Goal: Information Seeking & Learning: Learn about a topic

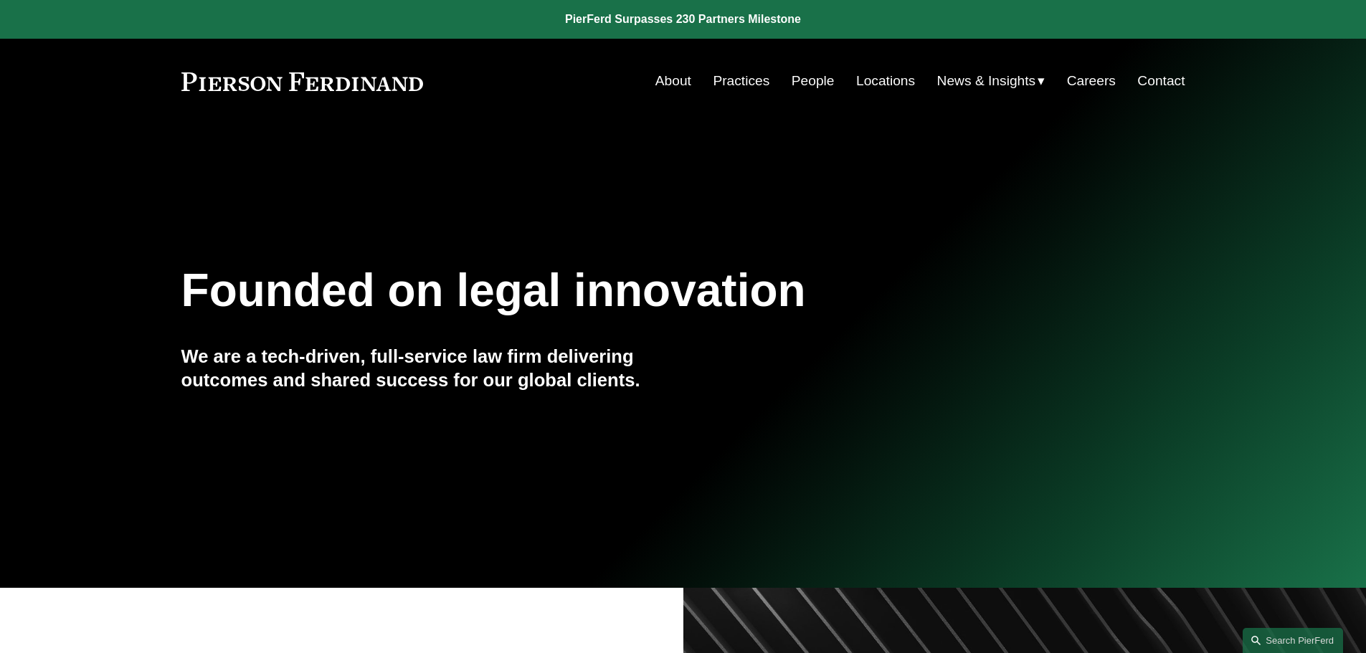
click at [802, 81] on link "People" at bounding box center [812, 80] width 43 height 27
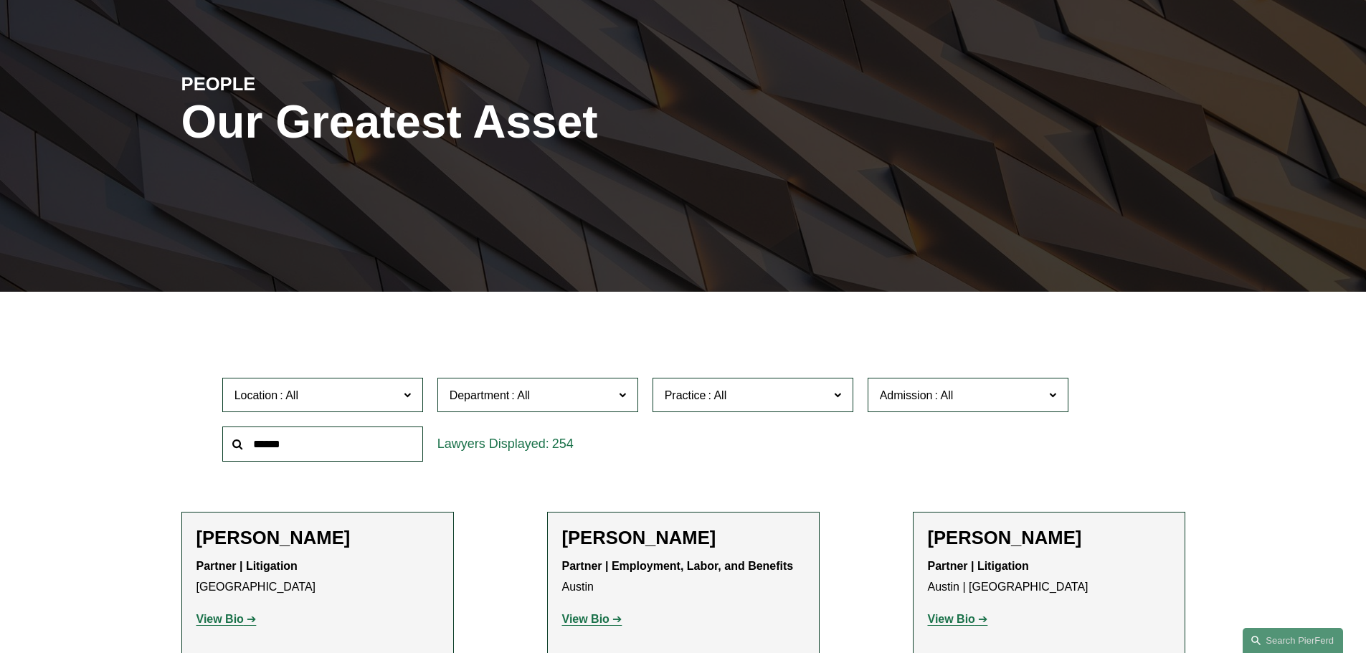
scroll to position [143, 0]
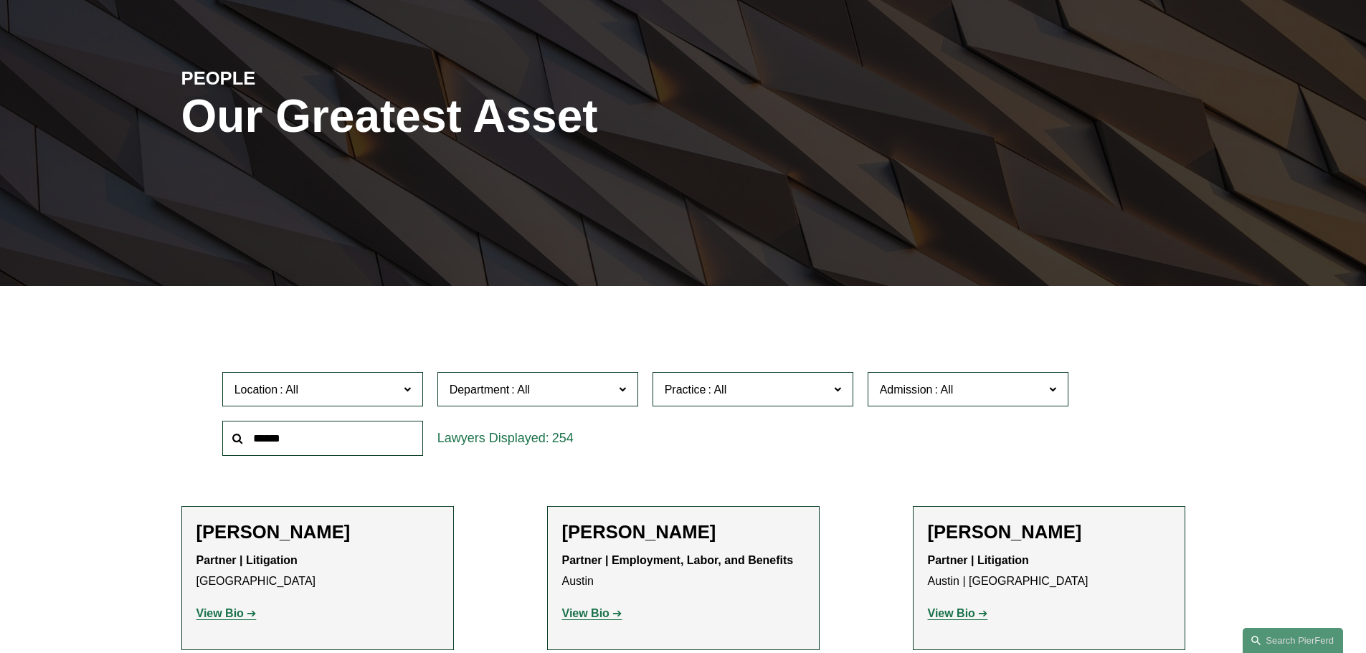
click at [405, 389] on span at bounding box center [406, 388] width 7 height 19
click at [0, 0] on link "Columbus" at bounding box center [0, 0] width 0 height 0
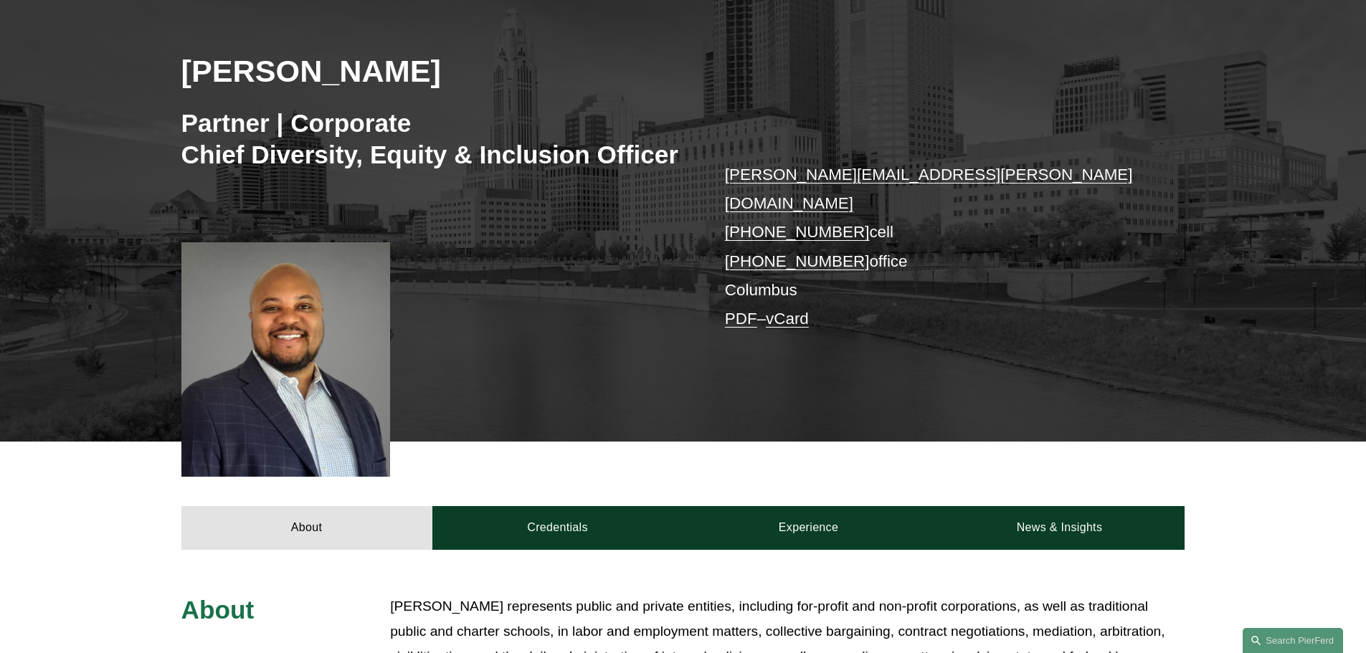
scroll to position [215, 0]
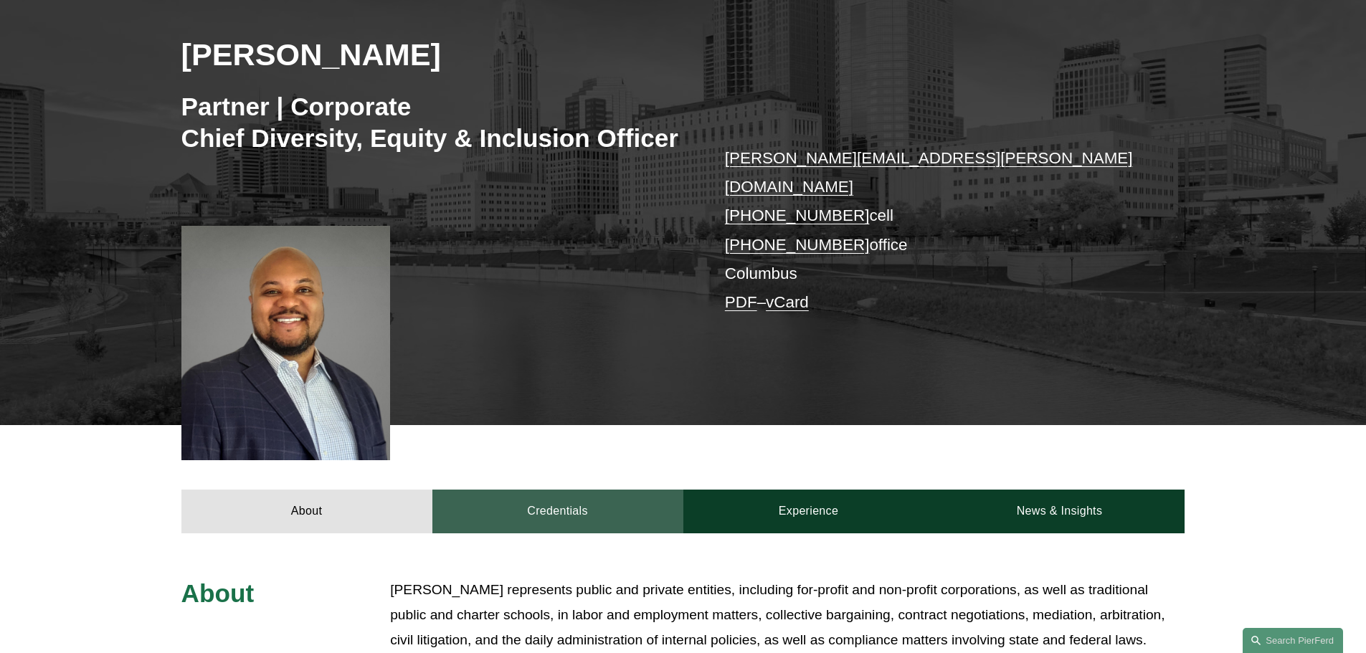
click at [551, 490] on link "Credentials" at bounding box center [557, 511] width 251 height 43
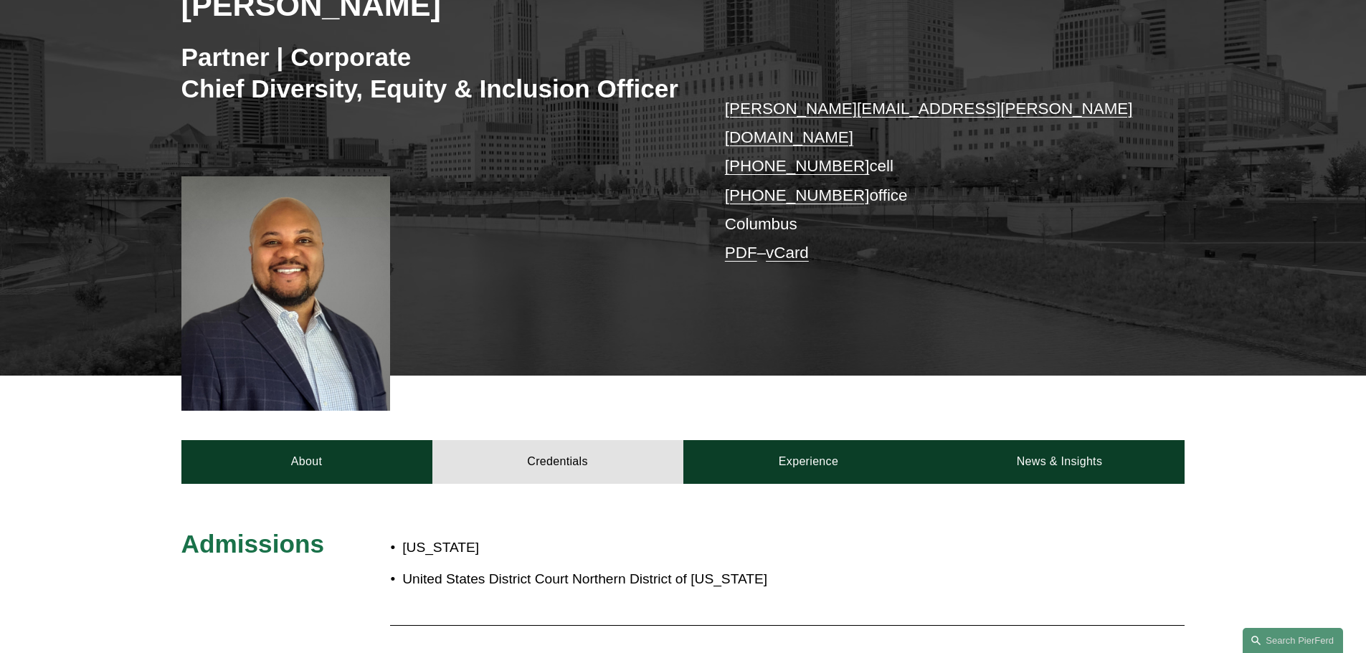
scroll to position [287, 0]
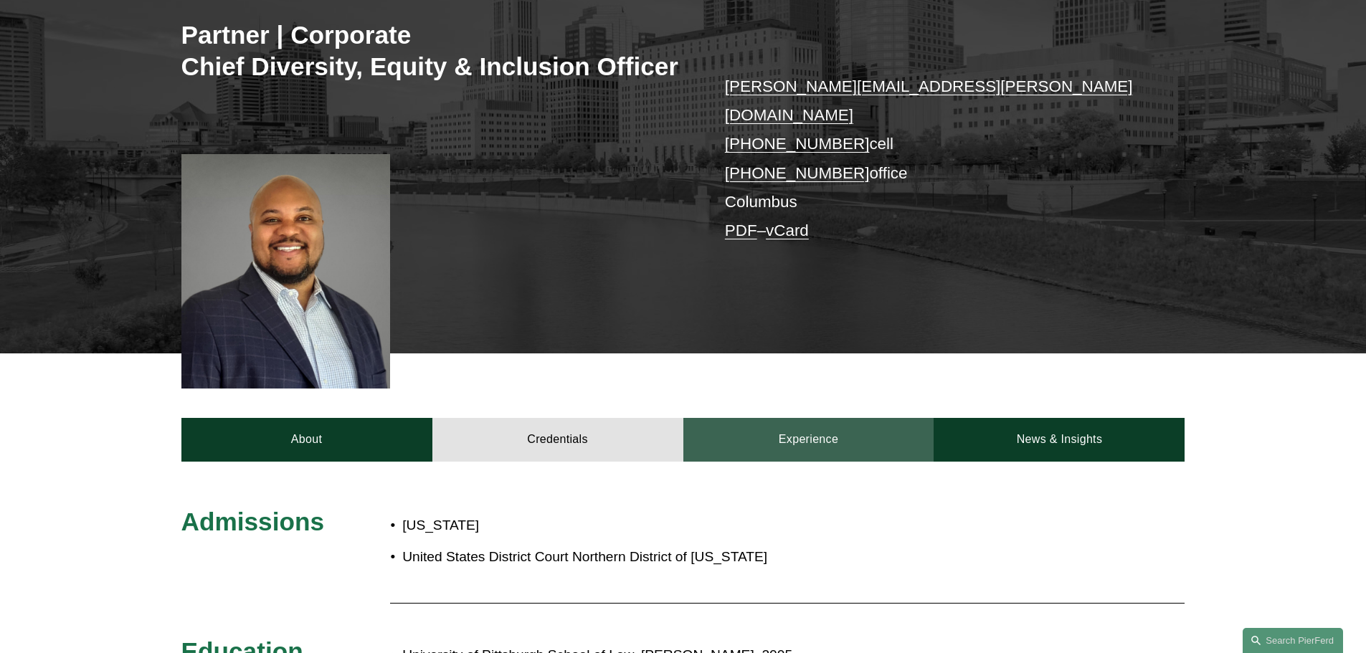
drag, startPoint x: 791, startPoint y: 415, endPoint x: 810, endPoint y: 398, distance: 25.4
click at [793, 418] on link "Experience" at bounding box center [808, 439] width 251 height 43
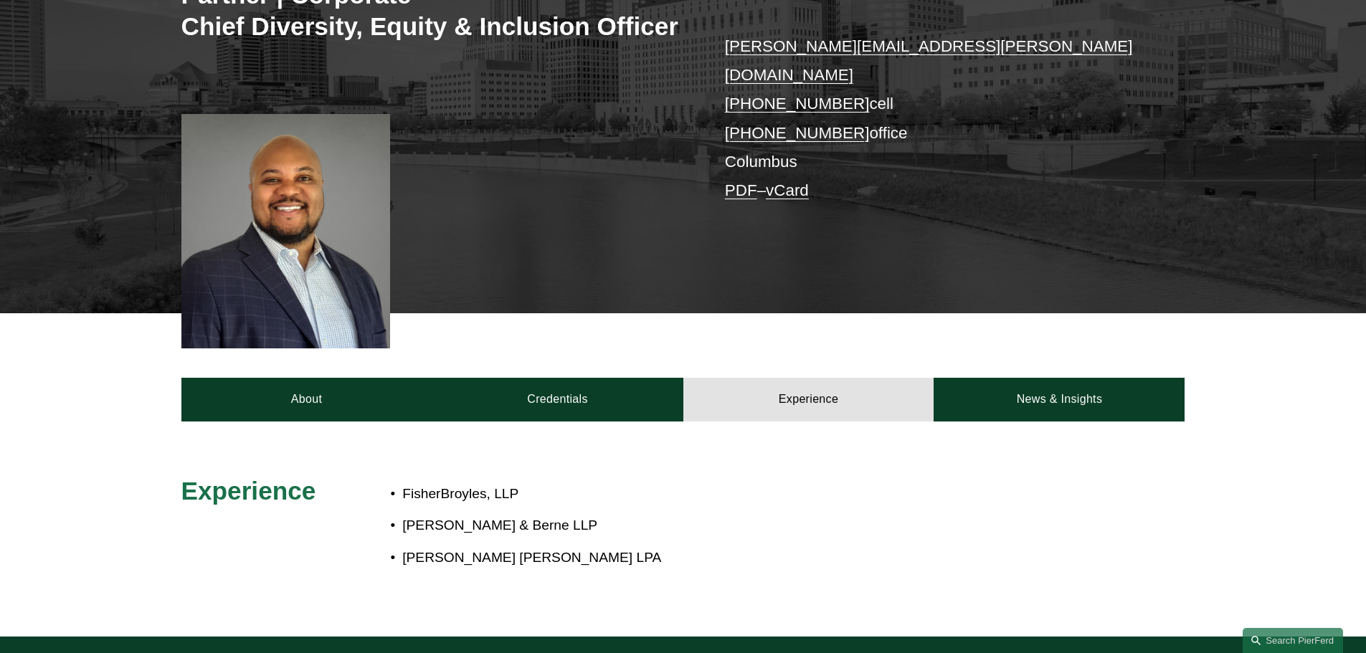
scroll to position [358, 0]
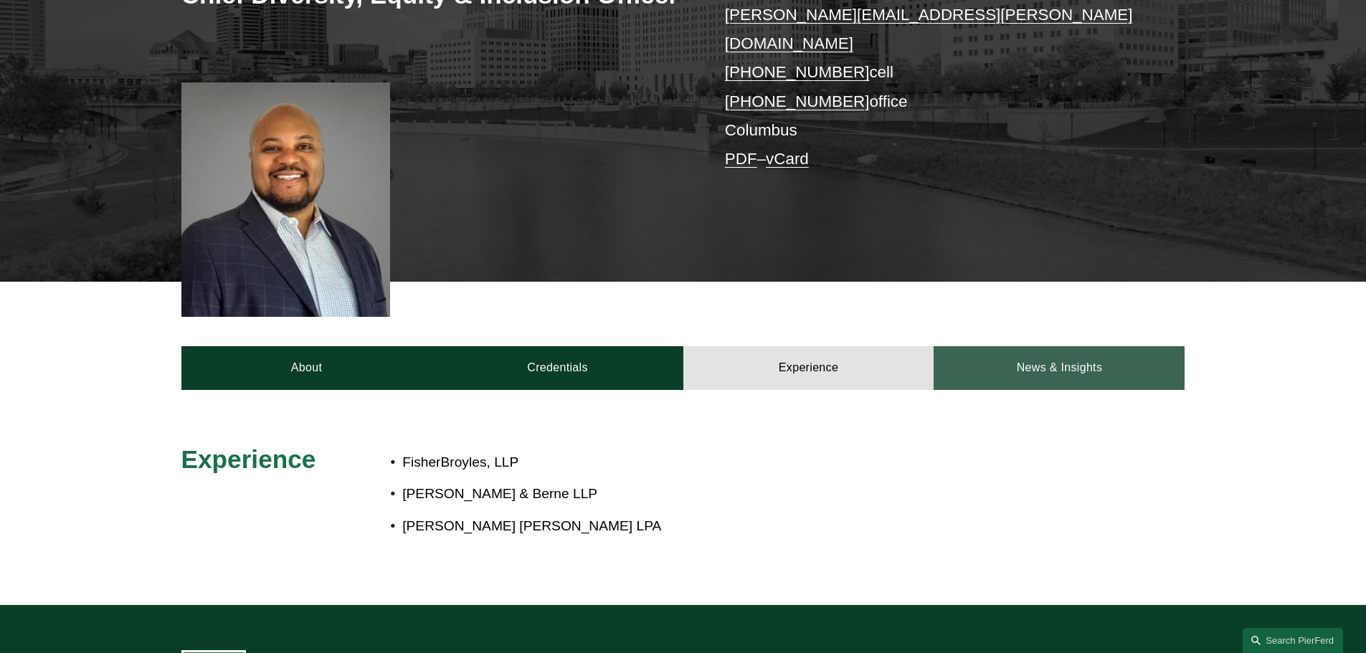
drag, startPoint x: 1078, startPoint y: 345, endPoint x: 1092, endPoint y: 333, distance: 18.4
click at [1078, 346] on link "News & Insights" at bounding box center [1058, 367] width 251 height 43
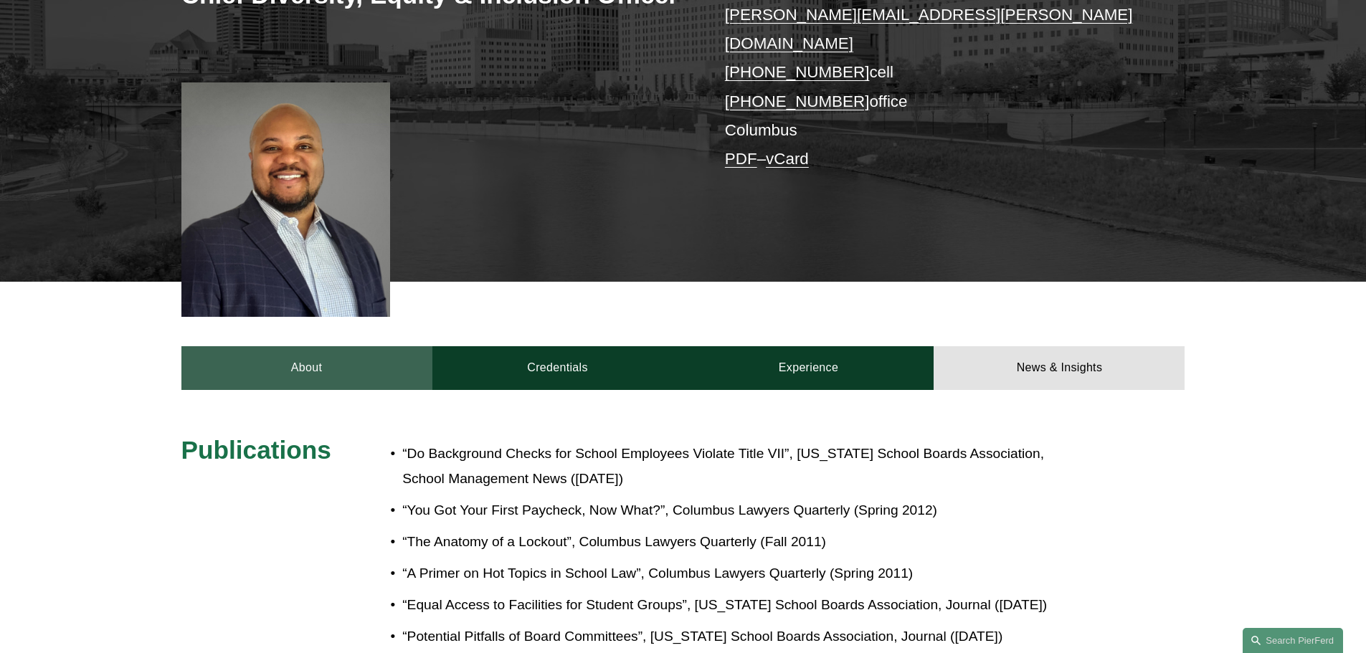
click at [322, 346] on link "About" at bounding box center [306, 367] width 251 height 43
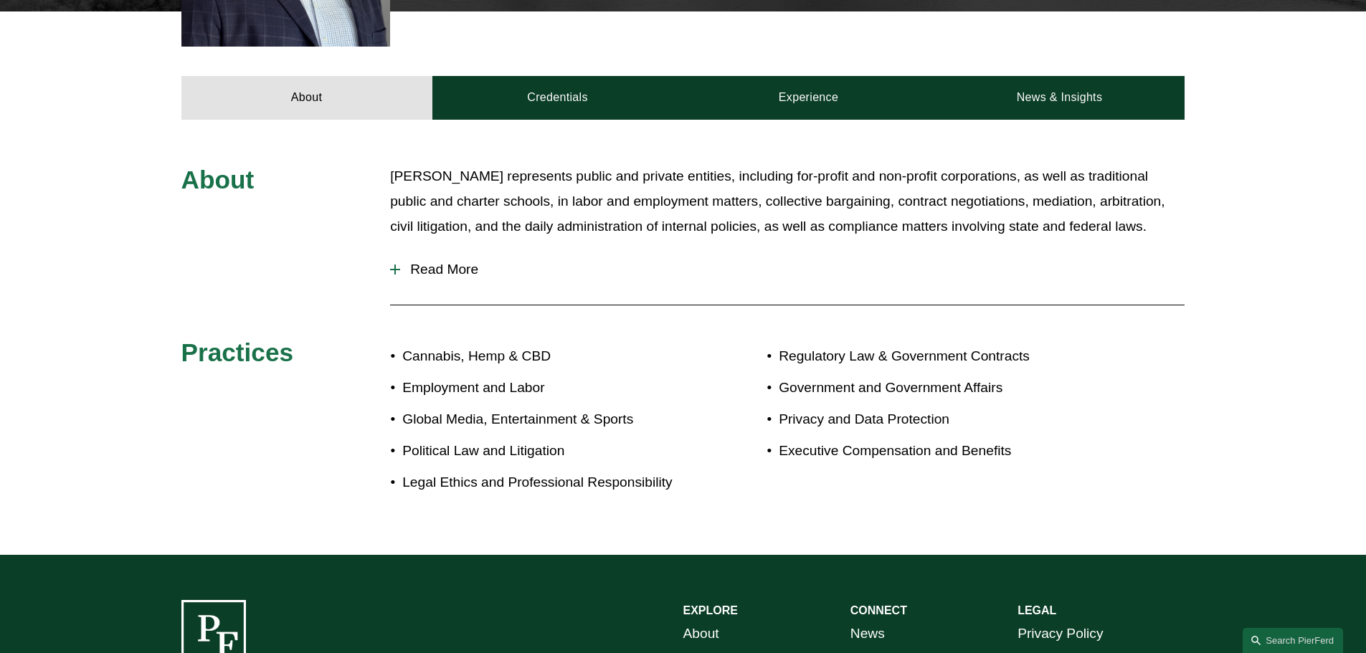
scroll to position [645, 0]
